Goal: Task Accomplishment & Management: Manage account settings

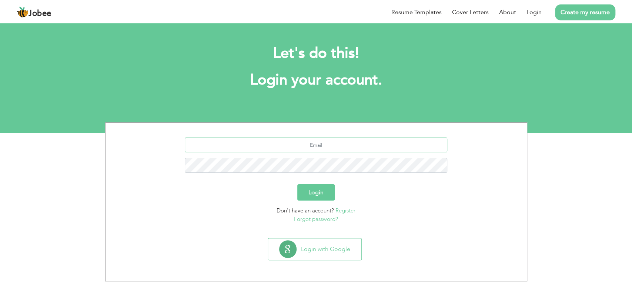
click at [341, 143] on input "text" at bounding box center [316, 144] width 263 height 15
type input "shebizada3133998@gmail.com"
click at [297, 184] on button "Login" at bounding box center [315, 192] width 37 height 16
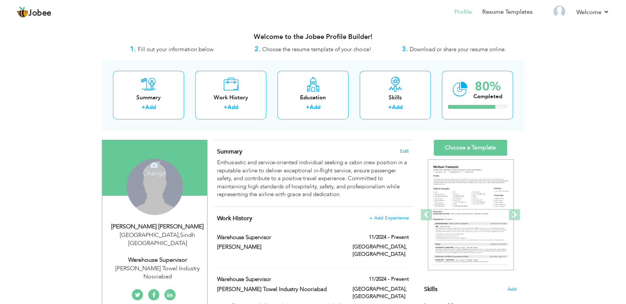
click at [165, 186] on div "Change Remove" at bounding box center [155, 187] width 56 height 56
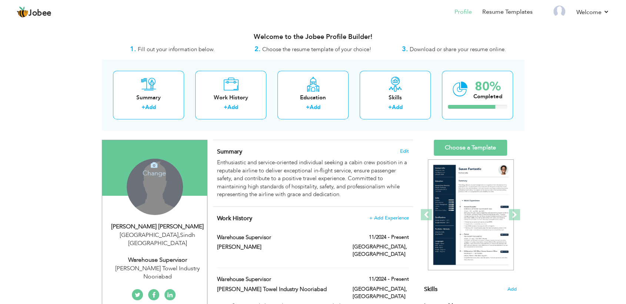
click at [157, 172] on h4 "Change" at bounding box center [154, 168] width 53 height 18
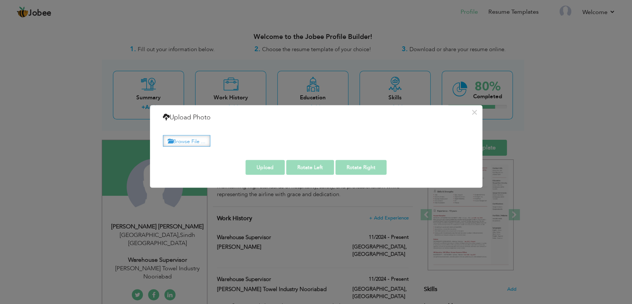
click at [202, 136] on label "Browse File ..." at bounding box center [186, 140] width 47 height 11
click at [0, 0] on input "Browse File ..." at bounding box center [0, 0] width 0 height 0
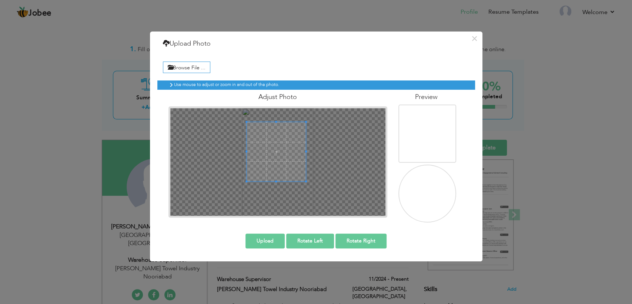
click at [276, 139] on span at bounding box center [276, 151] width 59 height 59
click at [282, 167] on span at bounding box center [276, 139] width 59 height 59
click at [286, 160] on span at bounding box center [276, 142] width 59 height 59
click at [288, 154] on span at bounding box center [277, 144] width 59 height 59
click at [277, 237] on button "Upload" at bounding box center [265, 240] width 39 height 15
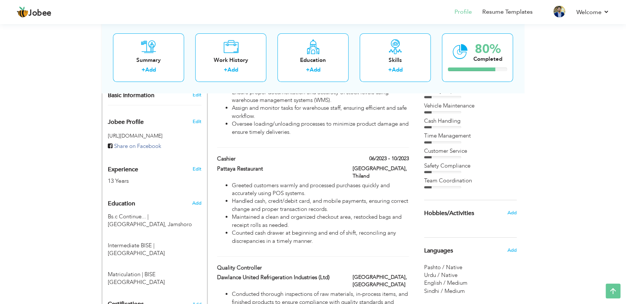
scroll to position [300, 0]
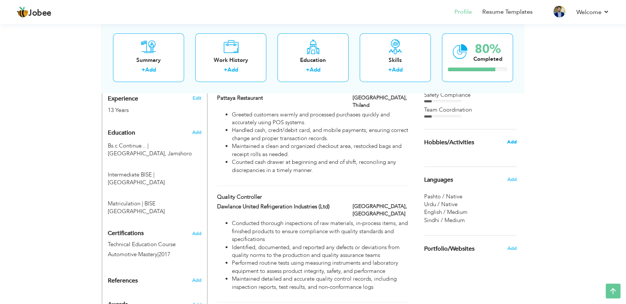
click at [512, 140] on span "Add" at bounding box center [512, 142] width 10 height 7
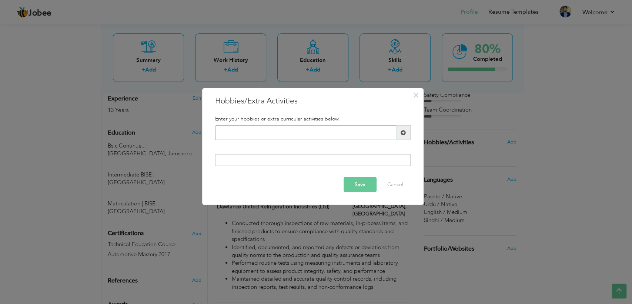
click at [374, 131] on input "text" at bounding box center [305, 132] width 181 height 15
type input "Playing Games"
click at [398, 133] on span at bounding box center [403, 132] width 14 height 15
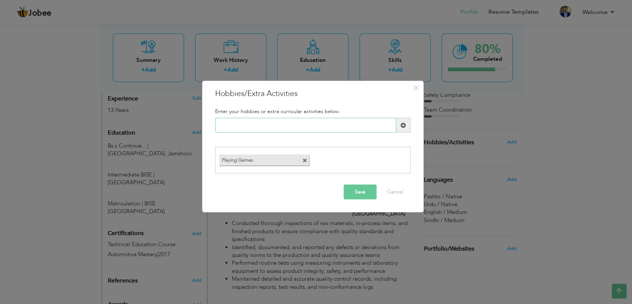
click at [327, 126] on input "text" at bounding box center [305, 125] width 181 height 15
type input "Reading [DEMOGRAPHIC_DATA] Books"
click at [406, 123] on span at bounding box center [403, 124] width 5 height 5
click at [332, 128] on input "text" at bounding box center [305, 125] width 181 height 15
click at [353, 187] on button "Save" at bounding box center [360, 191] width 33 height 15
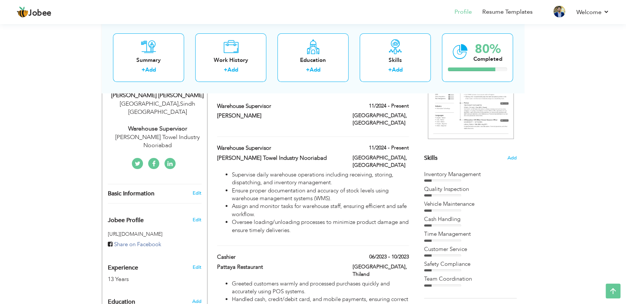
scroll to position [0, 0]
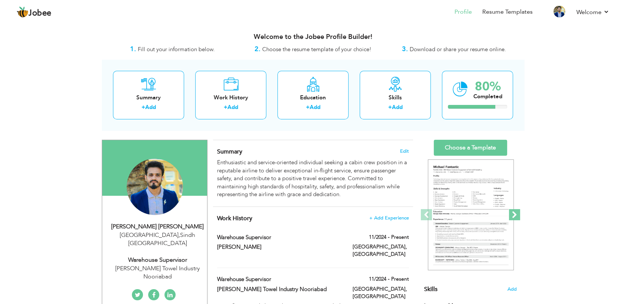
click at [513, 210] on span at bounding box center [514, 214] width 11 height 11
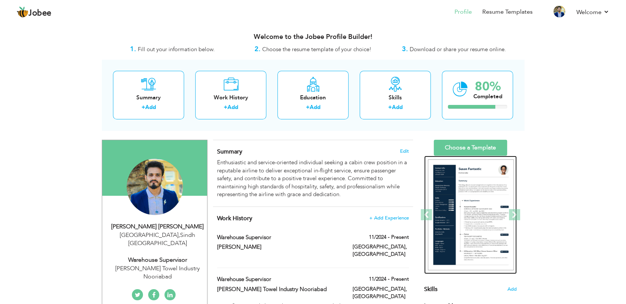
click at [487, 201] on img at bounding box center [471, 214] width 86 height 111
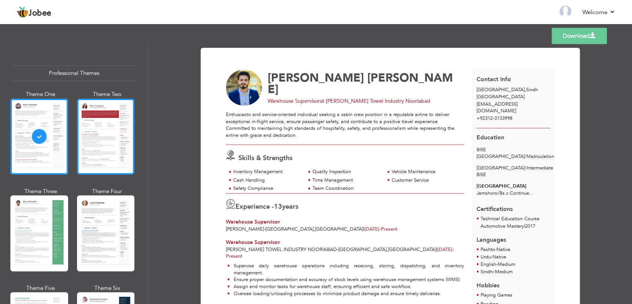
click at [88, 135] on div at bounding box center [106, 137] width 58 height 76
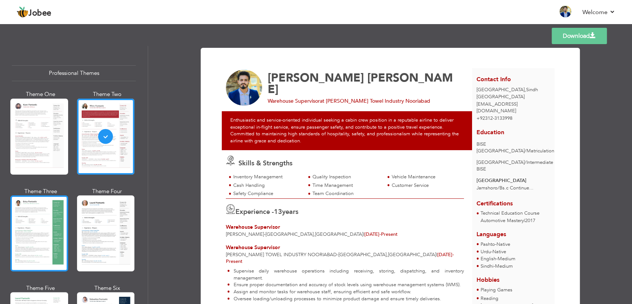
click at [50, 210] on div at bounding box center [39, 233] width 58 height 76
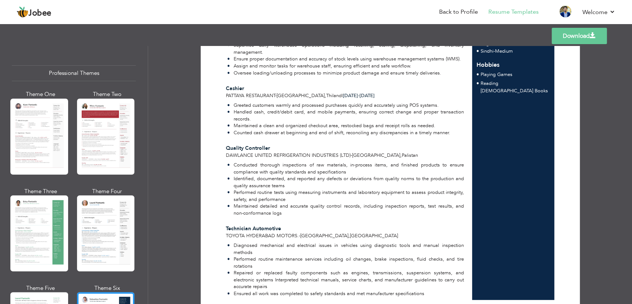
scroll to position [234, 0]
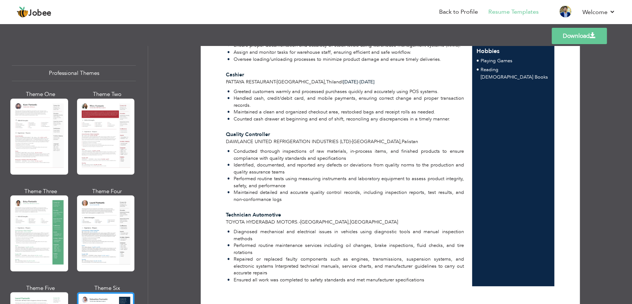
drag, startPoint x: 618, startPoint y: 238, endPoint x: 624, endPoint y: 209, distance: 29.1
click at [624, 209] on div "Download SYED SHAHBAZ Gulfam Warehouse Supervisor at Al karam Towel Industry No…" at bounding box center [390, 175] width 484 height 258
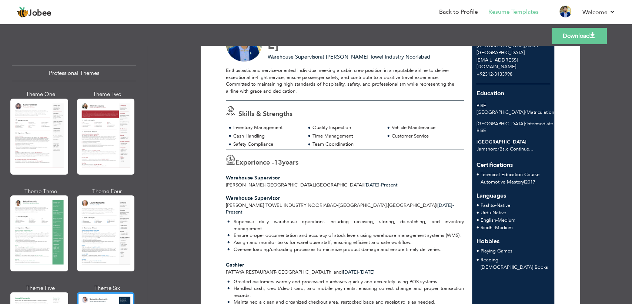
scroll to position [0, 0]
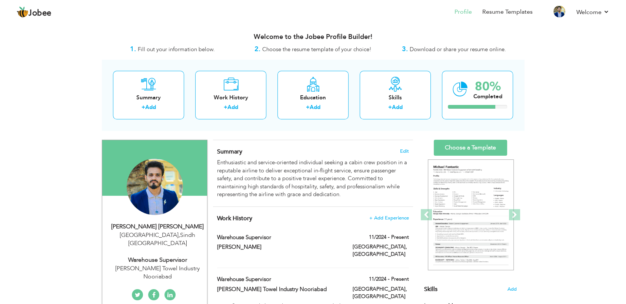
click at [167, 231] on div "[PERSON_NAME] [PERSON_NAME]" at bounding box center [157, 226] width 99 height 9
type input "[PERSON_NAME]"
type input "Gulfam"
type input "+92312-3133998"
select select "number:166"
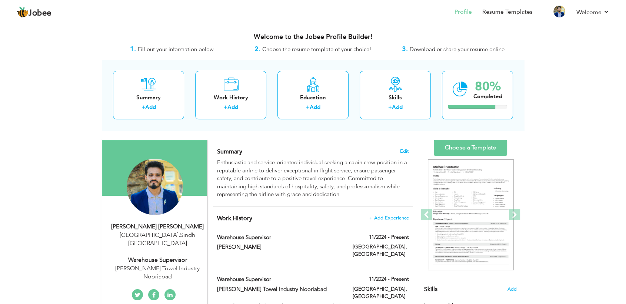
type input "Sindh"
type input "Hyderabad"
select select "number:15"
type input "Al karam Towel Industry Nooriabad"
type input "Warehouse Supervisor"
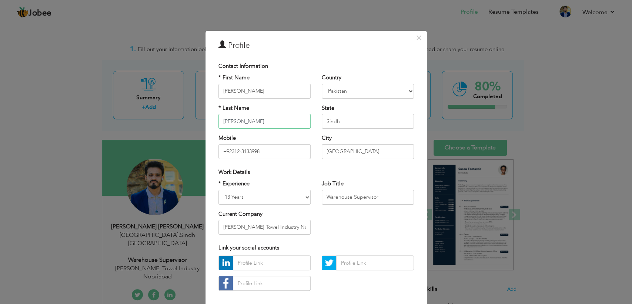
drag, startPoint x: 263, startPoint y: 122, endPoint x: 70, endPoint y: 229, distance: 220.0
click at [70, 229] on div "× Profile Contact Information * First Name SYED SHAHBAZ * Last Name" at bounding box center [316, 152] width 632 height 304
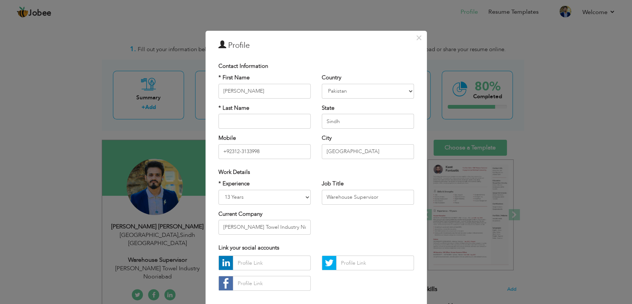
click at [263, 99] on div "* First Name SYED SHAHBAZ * Last Name Mobile +92312-3133998" at bounding box center [264, 119] width 103 height 90
click at [264, 94] on input "SYED SHAHBAZ" at bounding box center [265, 91] width 92 height 15
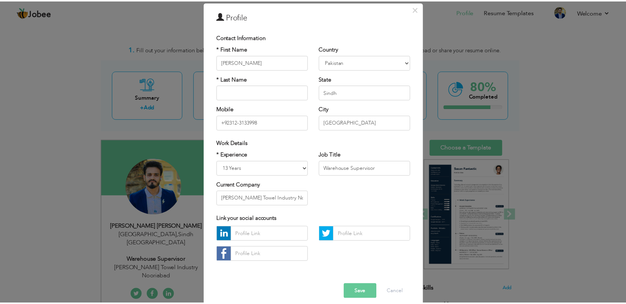
scroll to position [30, 0]
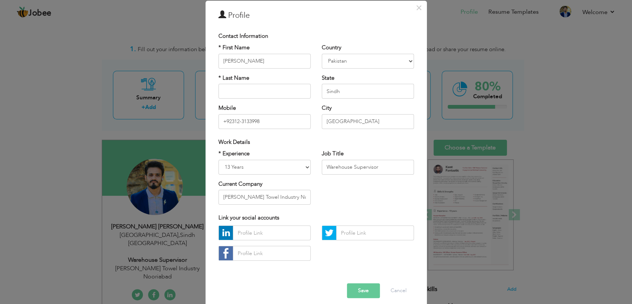
click at [368, 286] on button "Save" at bounding box center [363, 290] width 33 height 15
click at [264, 58] on input "Syed Shahbaz" at bounding box center [265, 61] width 92 height 15
type input "[PERSON_NAME]"
click at [252, 86] on input "text" at bounding box center [265, 91] width 92 height 15
type input "Shahbaz"
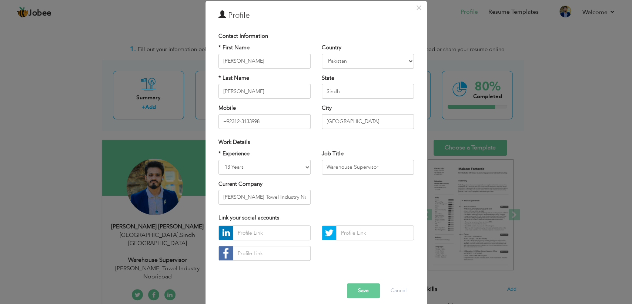
click at [365, 288] on button "Save" at bounding box center [363, 290] width 33 height 15
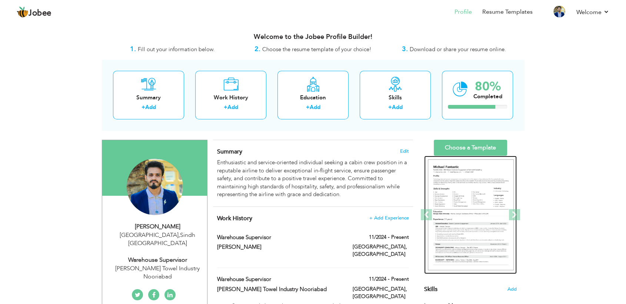
click at [453, 215] on img at bounding box center [471, 214] width 86 height 111
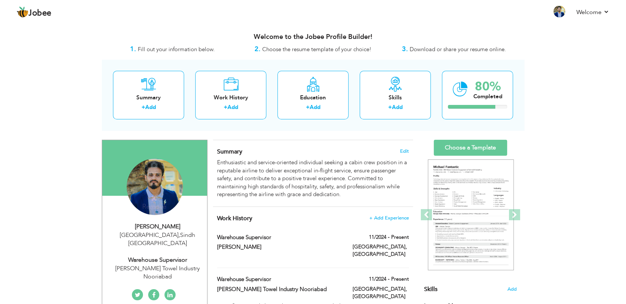
click at [148, 233] on div "Hyderabad , Sindh Pakistan" at bounding box center [157, 239] width 99 height 17
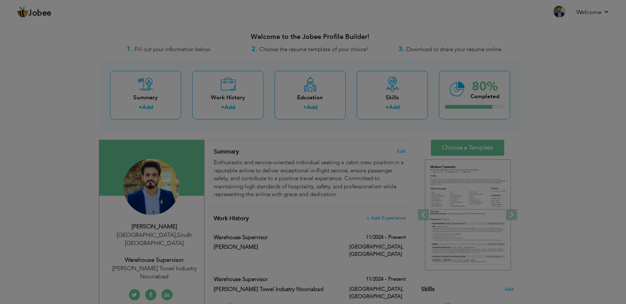
type input "[PERSON_NAME]"
select select "number:166"
select select "number:15"
type input "[PERSON_NAME] Towel Industry Nooriabad"
type input "Warehouse Supervisor"
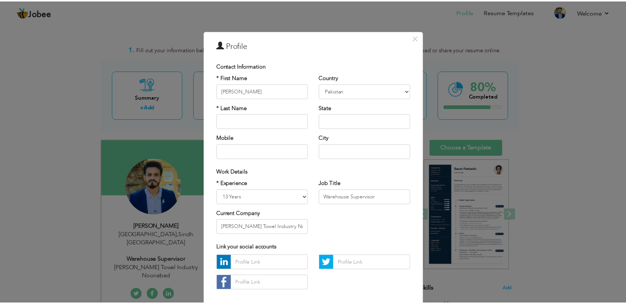
scroll to position [37, 0]
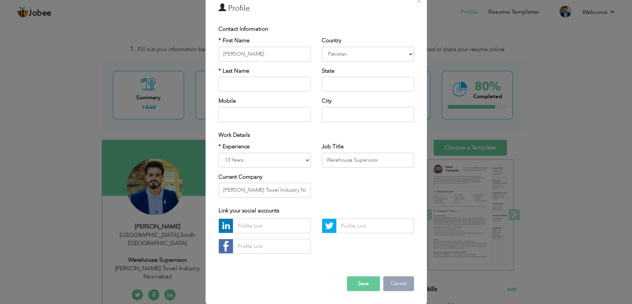
click at [395, 285] on button "Cancel" at bounding box center [398, 283] width 31 height 15
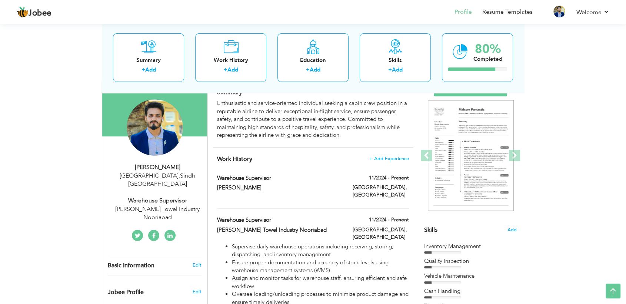
scroll to position [57, 0]
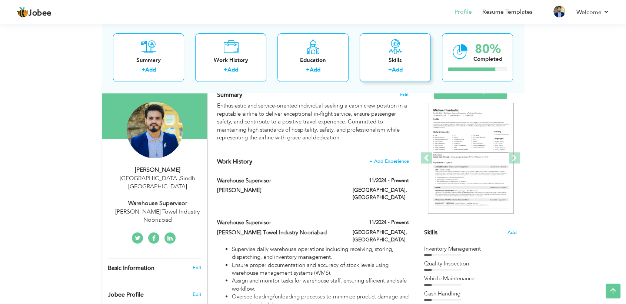
click at [398, 48] on icon at bounding box center [395, 46] width 15 height 15
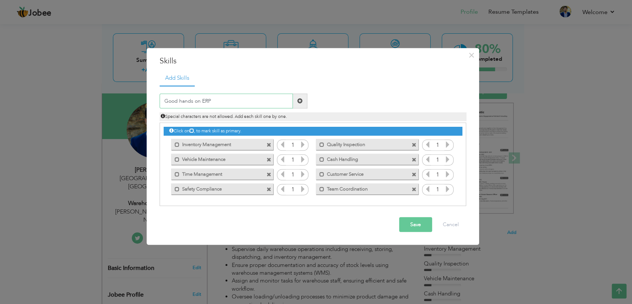
type input "Good hands on ERP"
click at [423, 226] on button "Save" at bounding box center [415, 224] width 33 height 15
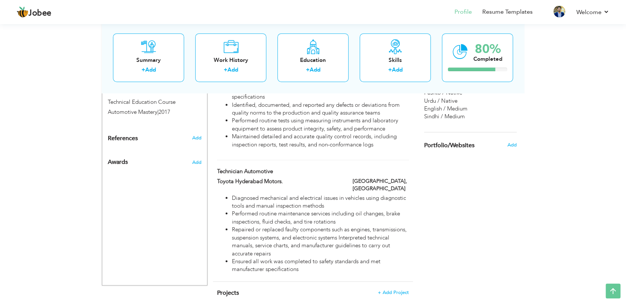
scroll to position [444, 0]
click at [393, 288] on span "+ Add Project" at bounding box center [393, 290] width 31 height 5
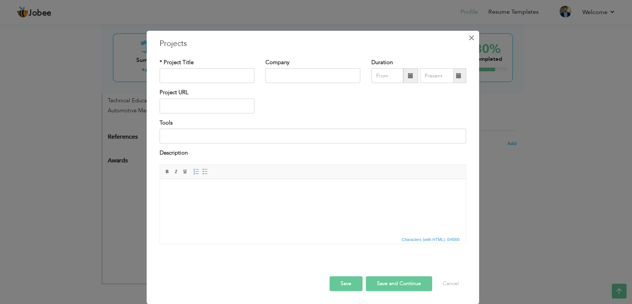
click at [471, 39] on span "×" at bounding box center [472, 37] width 6 height 13
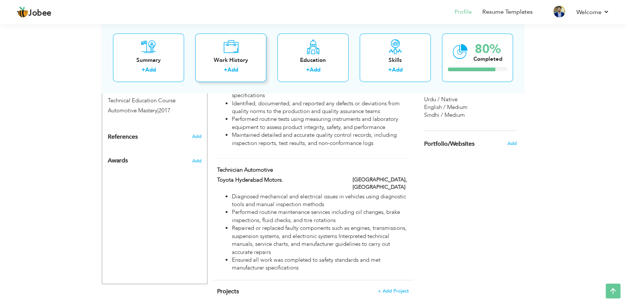
click at [225, 55] on div "Work History + Add" at bounding box center [230, 57] width 71 height 49
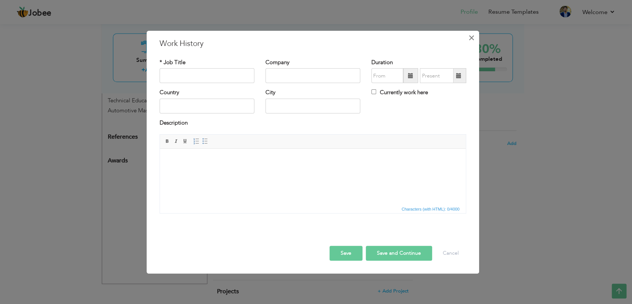
click at [470, 38] on span "×" at bounding box center [472, 37] width 6 height 13
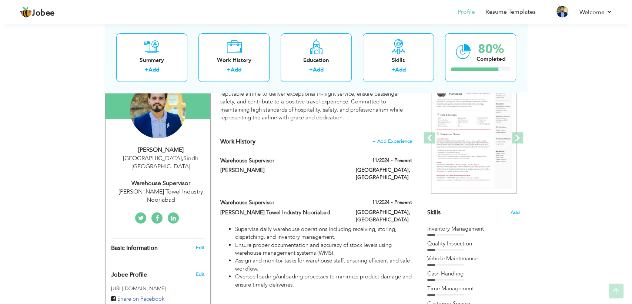
scroll to position [78, 0]
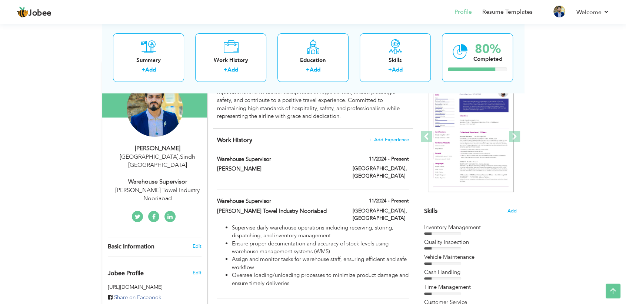
click at [138, 243] on span "Basic Information" at bounding box center [131, 246] width 47 height 7
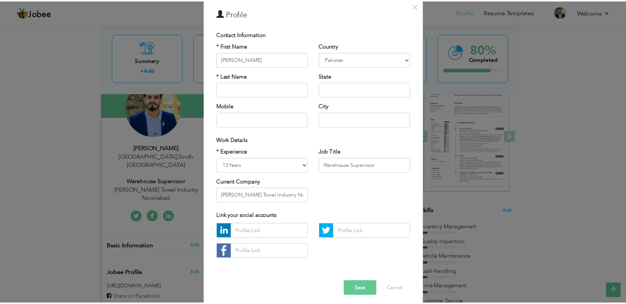
scroll to position [37, 0]
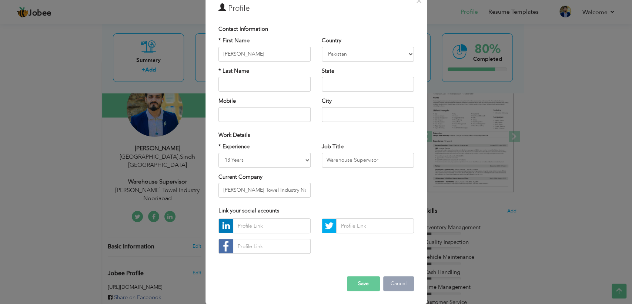
click at [405, 280] on button "Cancel" at bounding box center [398, 283] width 31 height 15
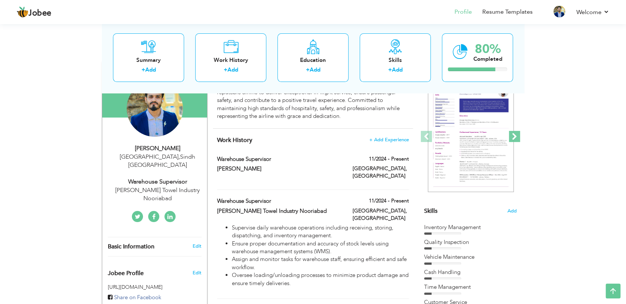
click at [512, 139] on span at bounding box center [514, 136] width 11 height 11
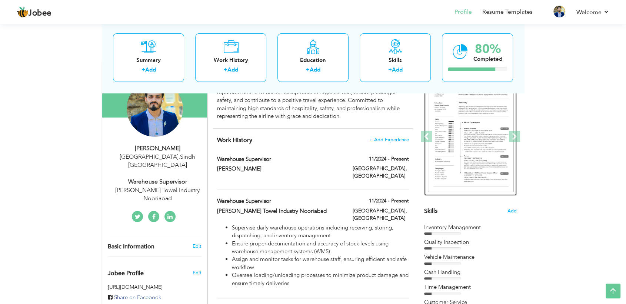
click at [477, 141] on img at bounding box center [471, 136] width 86 height 111
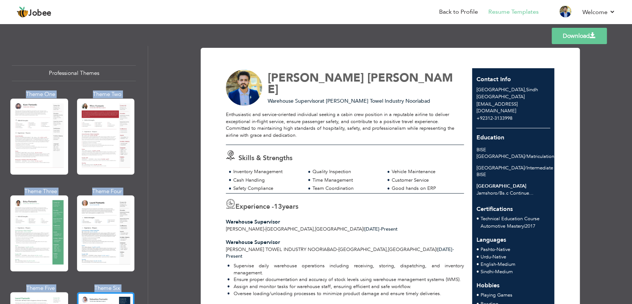
drag, startPoint x: 145, startPoint y: 66, endPoint x: 149, endPoint y: 103, distance: 37.6
click at [149, 103] on div "Professional Themes Theme One Theme Two Theme Three Theme Four" at bounding box center [316, 175] width 632 height 258
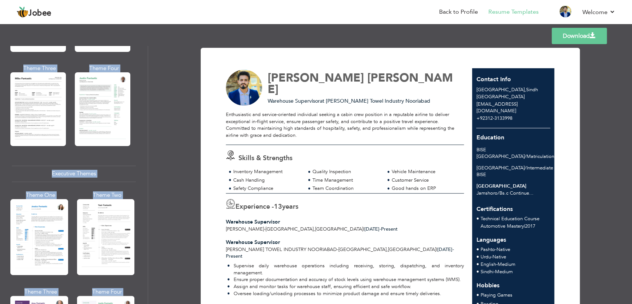
scroll to position [482, 0]
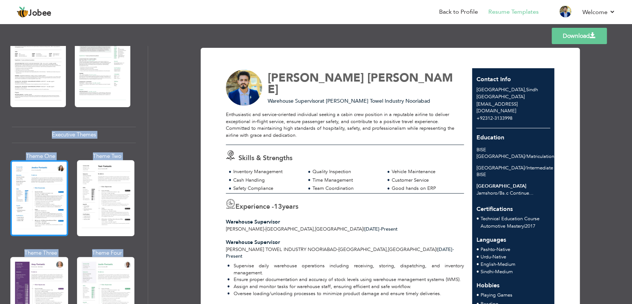
click at [54, 188] on div at bounding box center [39, 198] width 58 height 76
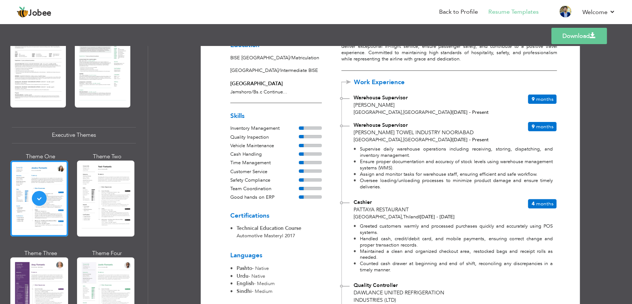
scroll to position [0, 0]
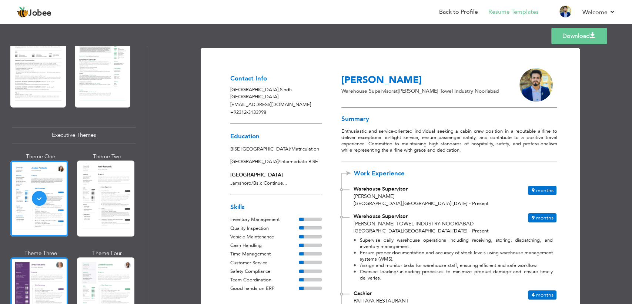
click at [44, 275] on div at bounding box center [39, 295] width 58 height 76
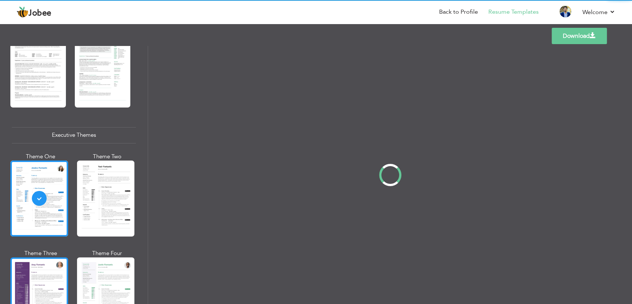
scroll to position [482, 0]
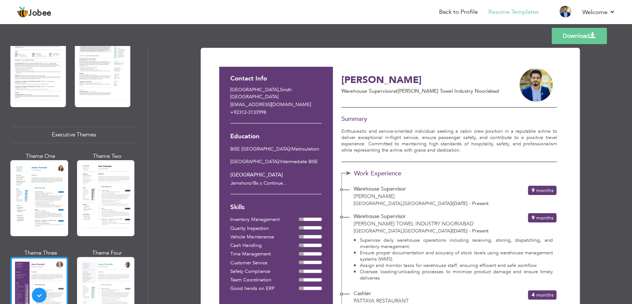
drag, startPoint x: 629, startPoint y: 103, endPoint x: 625, endPoint y: 152, distance: 49.0
click at [626, 158] on div "Download Contact Info [GEOGRAPHIC_DATA] [EMAIL_ADDRESS][DOMAIN_NAME] +92312-313…" at bounding box center [390, 175] width 484 height 258
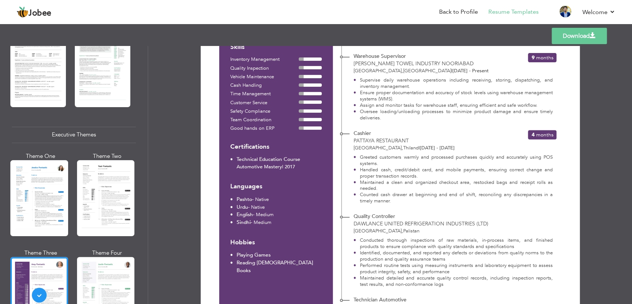
scroll to position [0, 0]
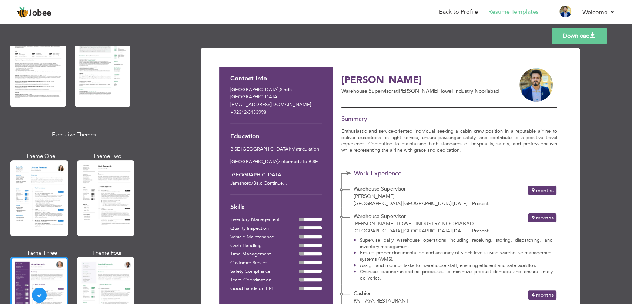
click at [575, 35] on link "Download" at bounding box center [579, 36] width 55 height 16
click at [12, 204] on div at bounding box center [39, 198] width 58 height 76
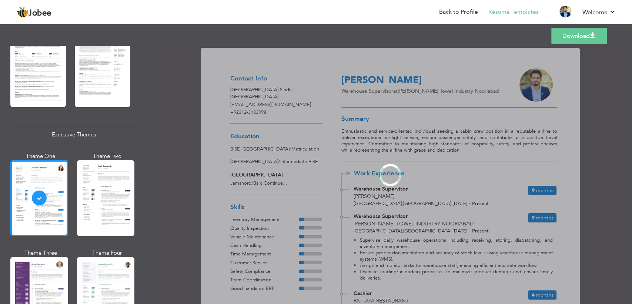
scroll to position [482, 0]
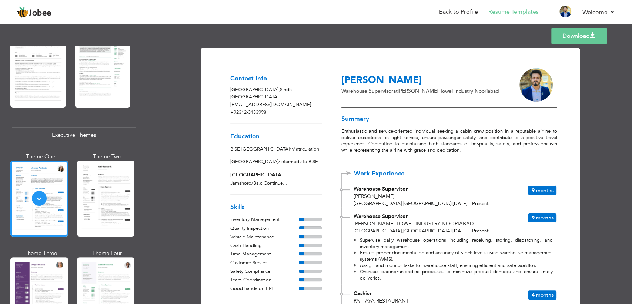
click at [562, 38] on link "Download" at bounding box center [580, 36] width 56 height 16
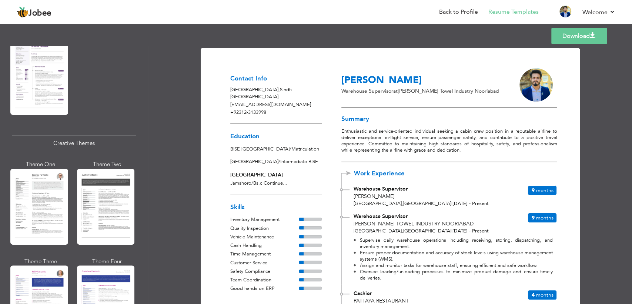
scroll to position [798, 0]
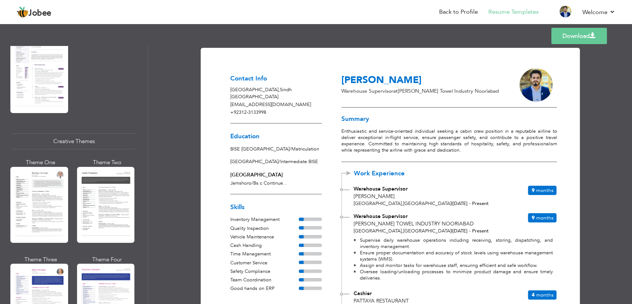
click at [139, 216] on div "Professional Themes Theme One Theme Two Theme Three Theme Six" at bounding box center [74, 175] width 148 height 258
drag, startPoint x: 139, startPoint y: 216, endPoint x: 135, endPoint y: 240, distance: 24.9
click at [135, 240] on div "Professional Themes Theme One Theme Two Theme Three Theme Six" at bounding box center [74, 175] width 148 height 258
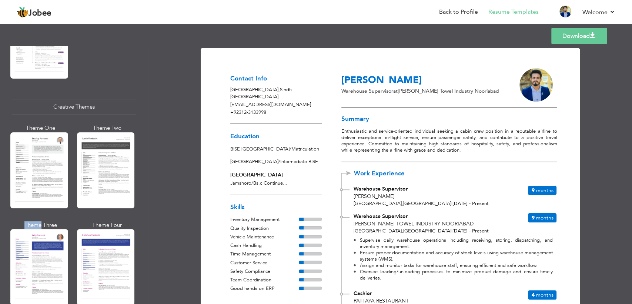
scroll to position [827, 0]
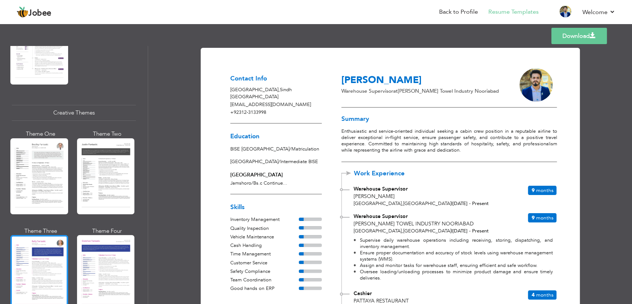
click at [35, 272] on div at bounding box center [39, 273] width 58 height 76
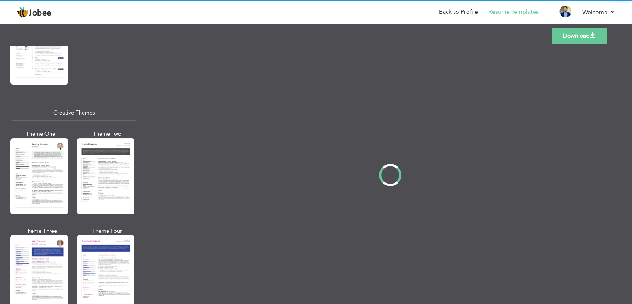
scroll to position [828, 0]
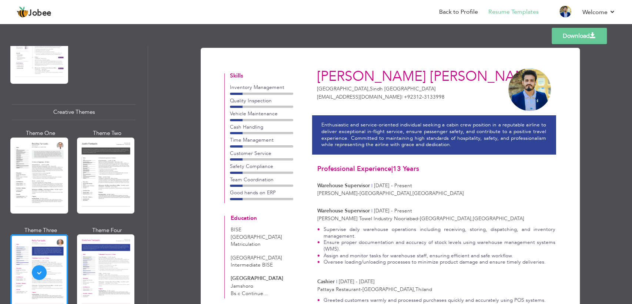
click at [562, 35] on link "Download" at bounding box center [579, 36] width 55 height 16
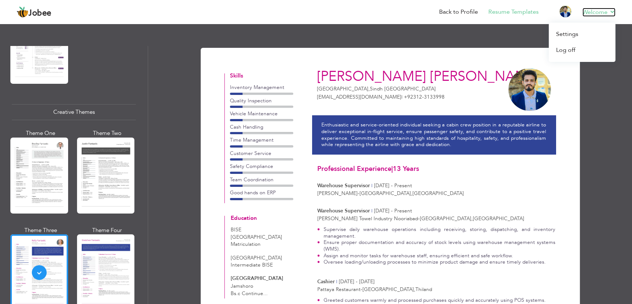
click at [611, 11] on link "Welcome" at bounding box center [599, 12] width 33 height 9
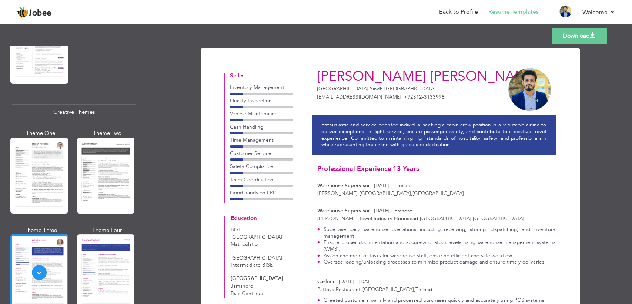
drag, startPoint x: 397, startPoint y: 53, endPoint x: 147, endPoint y: 13, distance: 252.4
click at [147, 13] on nav "Back to Profile Resume Templates Resume Templates Cover Letters About My Resume…" at bounding box center [316, 13] width 599 height 20
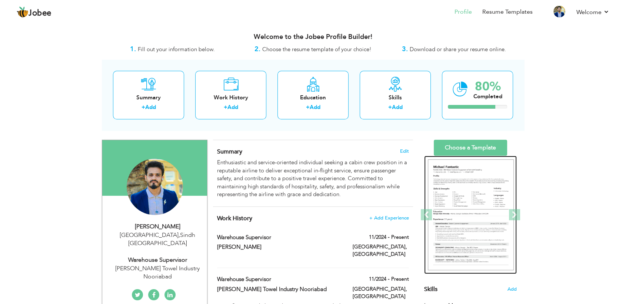
click at [471, 222] on img at bounding box center [471, 214] width 86 height 111
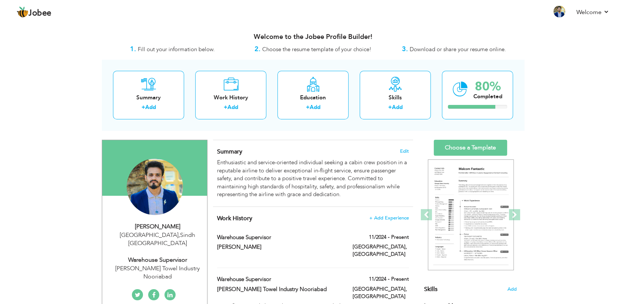
click at [193, 223] on div "[PERSON_NAME]" at bounding box center [157, 226] width 99 height 9
type input "[PERSON_NAME]"
type input "+92312-3133998"
select select "number:166"
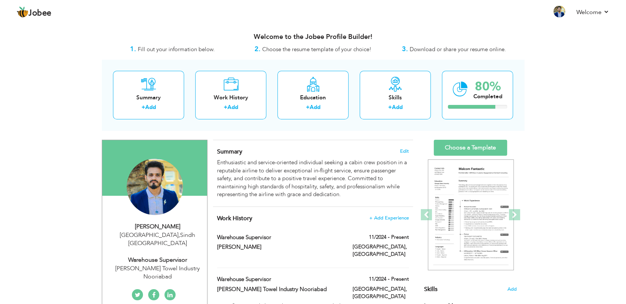
type input "Sindh"
type input "[GEOGRAPHIC_DATA]"
select select "number:15"
type input "[PERSON_NAME] Towel Industry Nooriabad"
type input "Warehouse Supervisor"
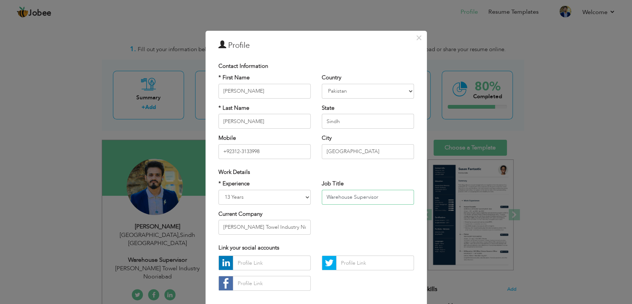
drag, startPoint x: 387, startPoint y: 198, endPoint x: 282, endPoint y: 199, distance: 104.5
click at [282, 199] on div "* Experience Entry Level Less than 1 Year 1 Year 2 Years 3 Years 4 Years 5 Year…" at bounding box center [316, 210] width 207 height 60
click at [282, 199] on select "Entry Level Less than 1 Year 1 Year 2 Years 3 Years 4 Years 5 Years 6 Years 7 Y…" at bounding box center [265, 197] width 92 height 15
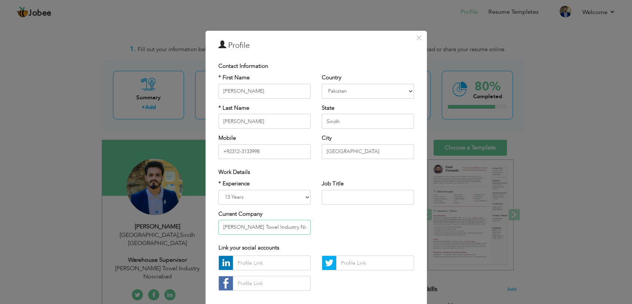
drag, startPoint x: 301, startPoint y: 230, endPoint x: 159, endPoint y: 220, distance: 142.2
click at [159, 220] on div "× Profile Contact Information * First Name Syed * Last Name Shahbaz" at bounding box center [316, 152] width 632 height 304
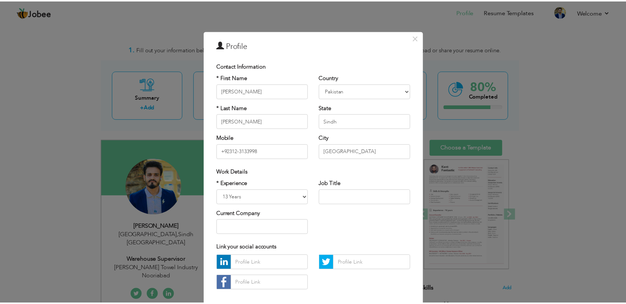
scroll to position [37, 0]
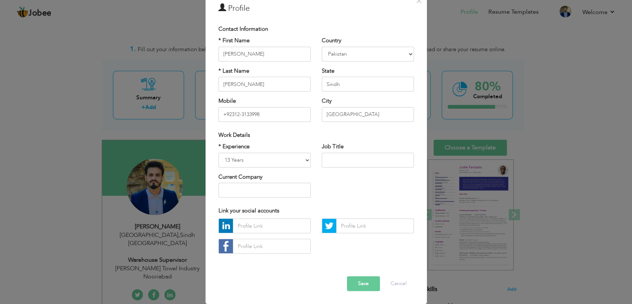
click at [373, 279] on button "Save" at bounding box center [363, 283] width 33 height 15
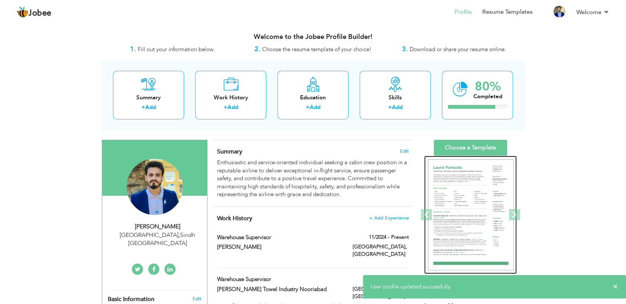
click at [445, 215] on img at bounding box center [471, 214] width 86 height 111
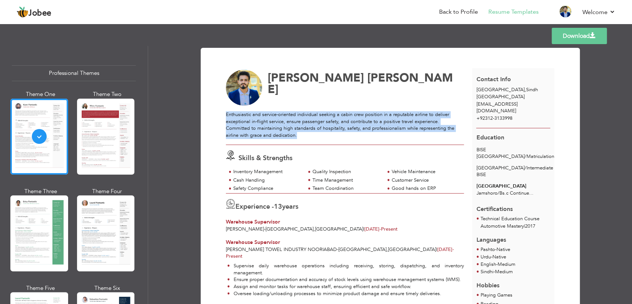
drag, startPoint x: 309, startPoint y: 136, endPoint x: 225, endPoint y: 116, distance: 85.8
click at [226, 116] on div "Enthusiastic and service-oriented individual seeking a cabin crew position in a…" at bounding box center [345, 124] width 238 height 27
copy div "Enthusiastic and service-oriented individual seeking a cabin crew position in a…"
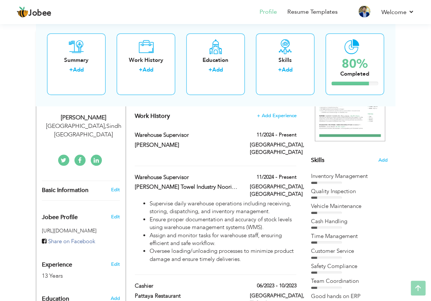
scroll to position [124, 0]
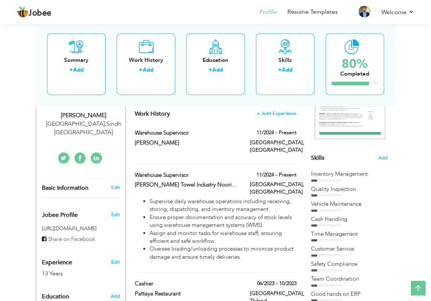
click at [407, 146] on div "View Resume Export PDF Profile Summary Public Link Experience Education Awards …" at bounding box center [215, 293] width 431 height 791
click at [98, 121] on div "Hyderabad , Sindh Pakistan" at bounding box center [84, 128] width 84 height 17
type input "Syed"
type input "Shahbaz"
type input "+92312-3133998"
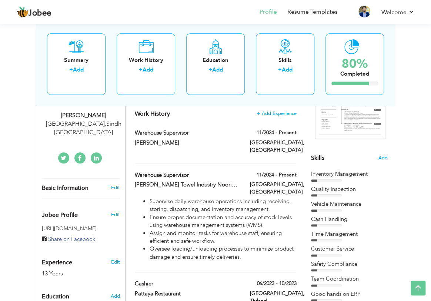
select select "number:166"
type input "Sindh"
type input "[GEOGRAPHIC_DATA]"
select select "number:15"
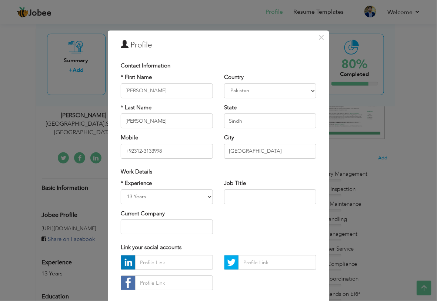
click at [70, 197] on div "× Profile Contact Information * First Name Syed * Last Name Shahbaz" at bounding box center [218, 150] width 437 height 301
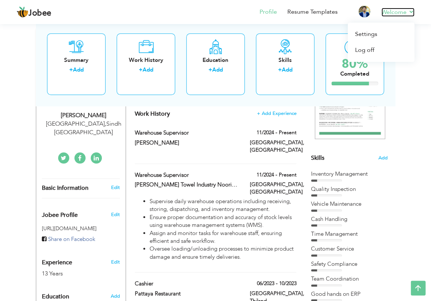
click at [413, 14] on link "Welcome" at bounding box center [398, 12] width 33 height 9
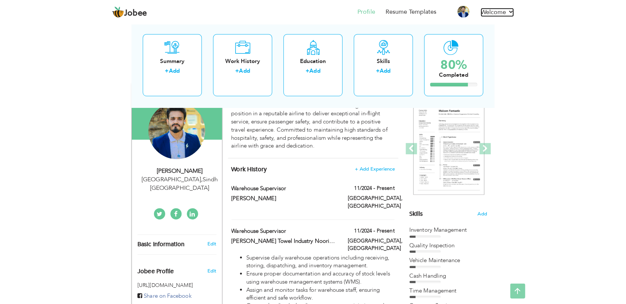
scroll to position [0, 0]
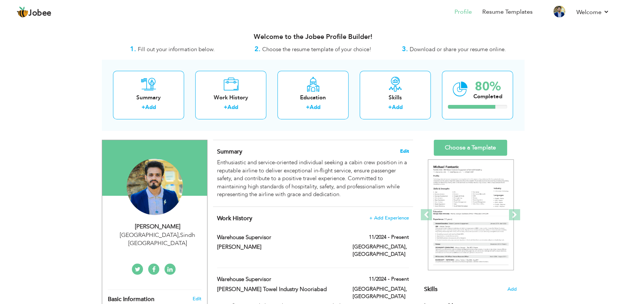
click at [405, 152] on span "Edit" at bounding box center [404, 151] width 9 height 5
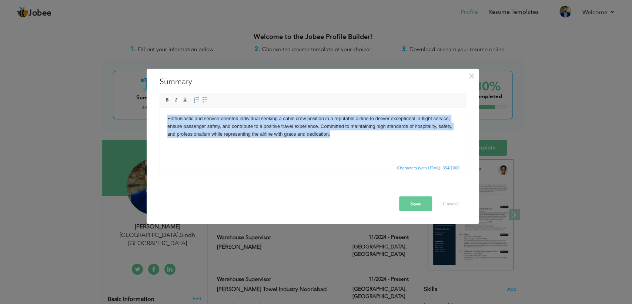
drag, startPoint x: 345, startPoint y: 134, endPoint x: 314, endPoint y: 185, distance: 60.0
click at [160, 107] on html "Enthusiastic and service-oriented individual seeking a cabin crew position in a…" at bounding box center [313, 126] width 306 height 38
paste body
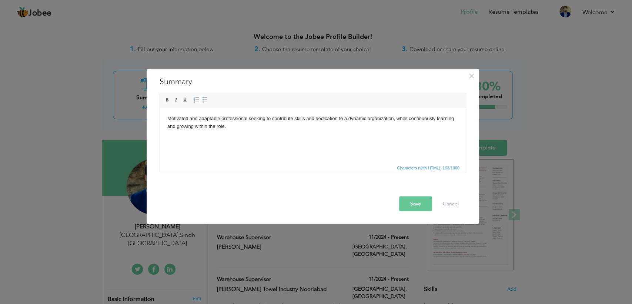
click at [414, 204] on button "Save" at bounding box center [415, 203] width 33 height 15
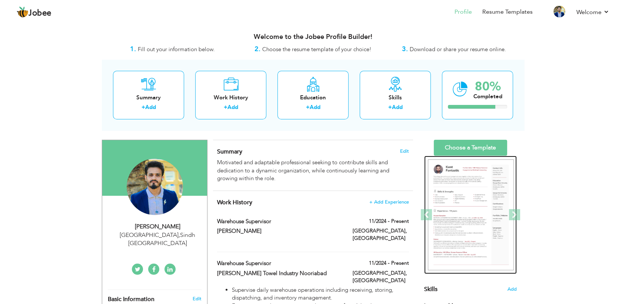
click at [437, 218] on img at bounding box center [471, 214] width 86 height 111
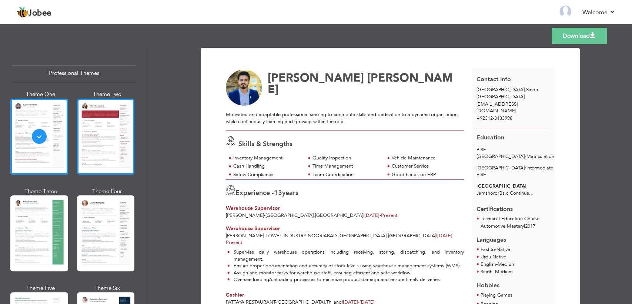
click at [99, 136] on div at bounding box center [106, 137] width 58 height 76
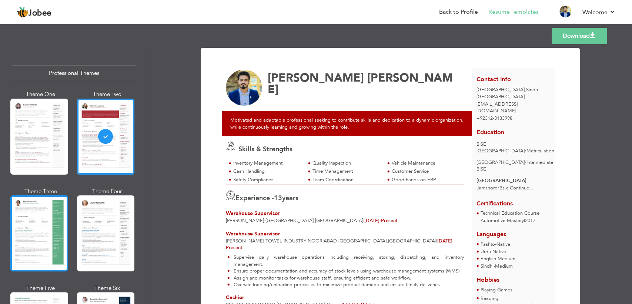
click at [64, 213] on div at bounding box center [39, 233] width 58 height 76
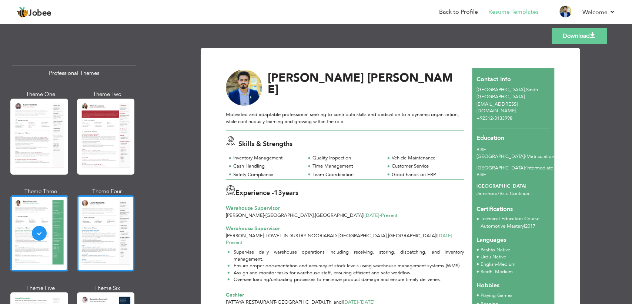
click at [122, 226] on div at bounding box center [106, 233] width 58 height 76
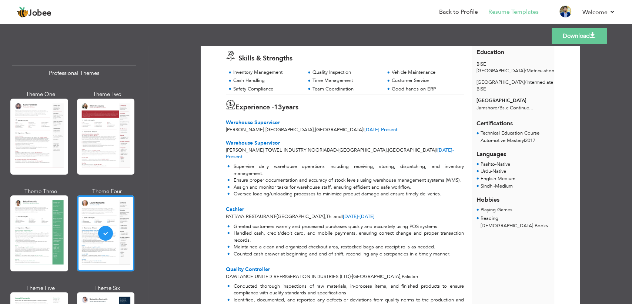
scroll to position [132, 0]
